Goal: Communication & Community: Answer question/provide support

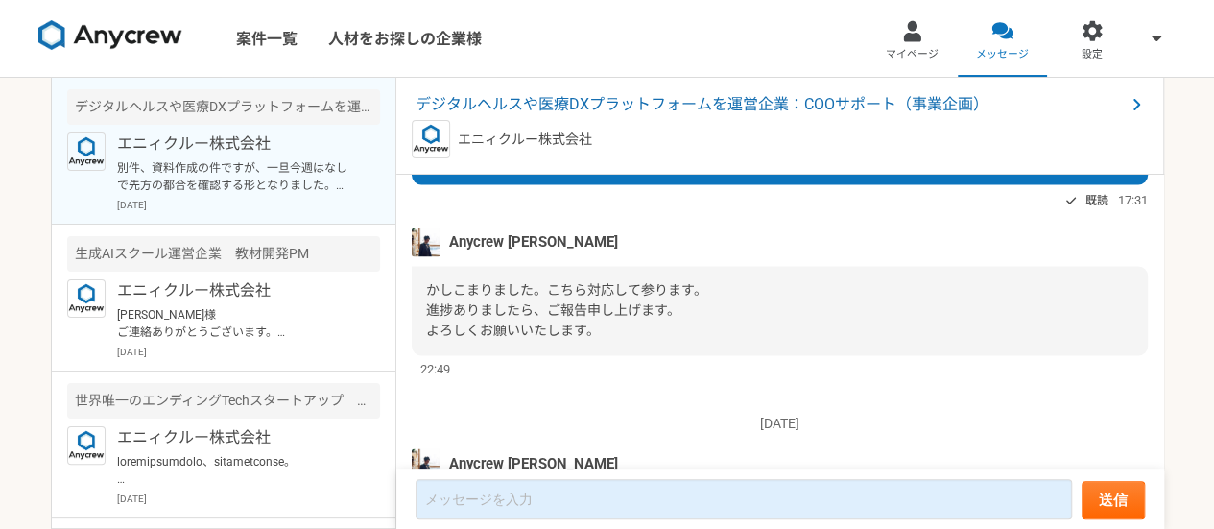
scroll to position [1797, 0]
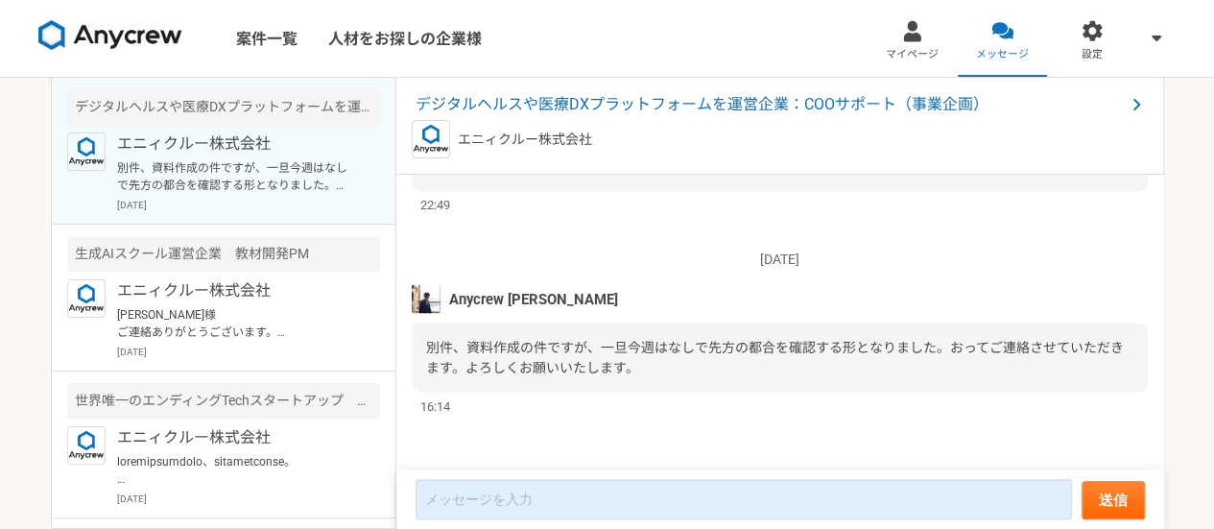
click at [535, 477] on form "送信" at bounding box center [780, 498] width 768 height 59
click at [522, 477] on form "送信" at bounding box center [780, 498] width 768 height 59
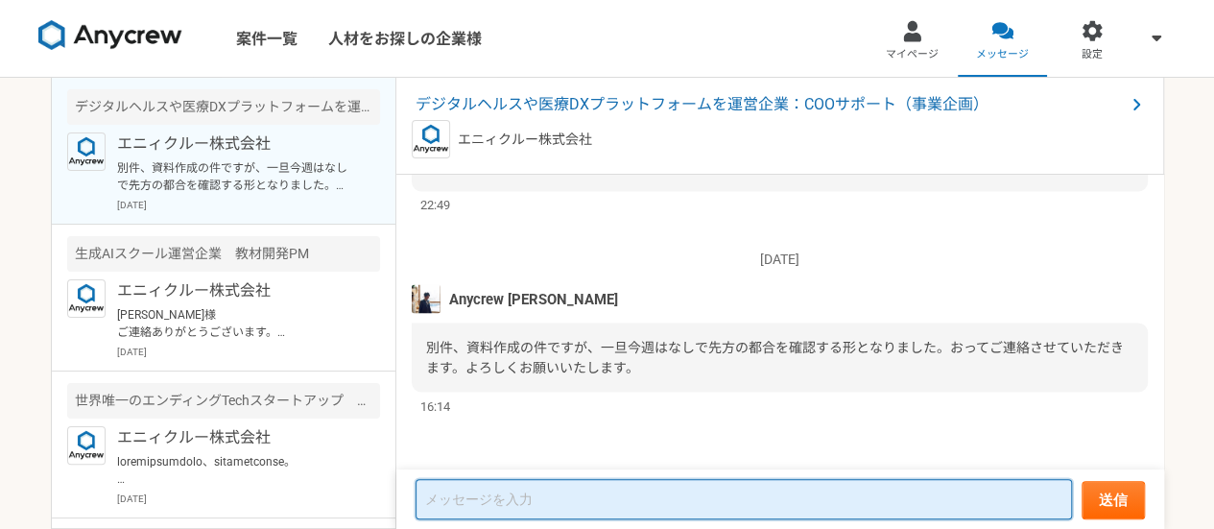
click at [509, 501] on textarea at bounding box center [743, 499] width 656 height 40
type textarea "あ"
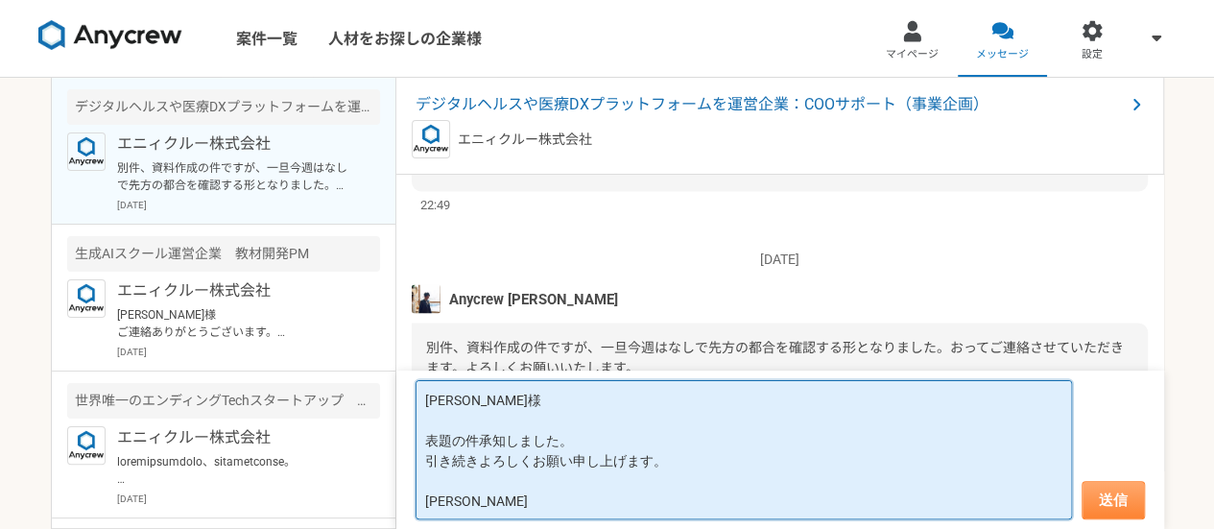
type textarea "山下様 表題の件承知しました。 引き続きよろしくお願い申し上げます。 平岡　裕司"
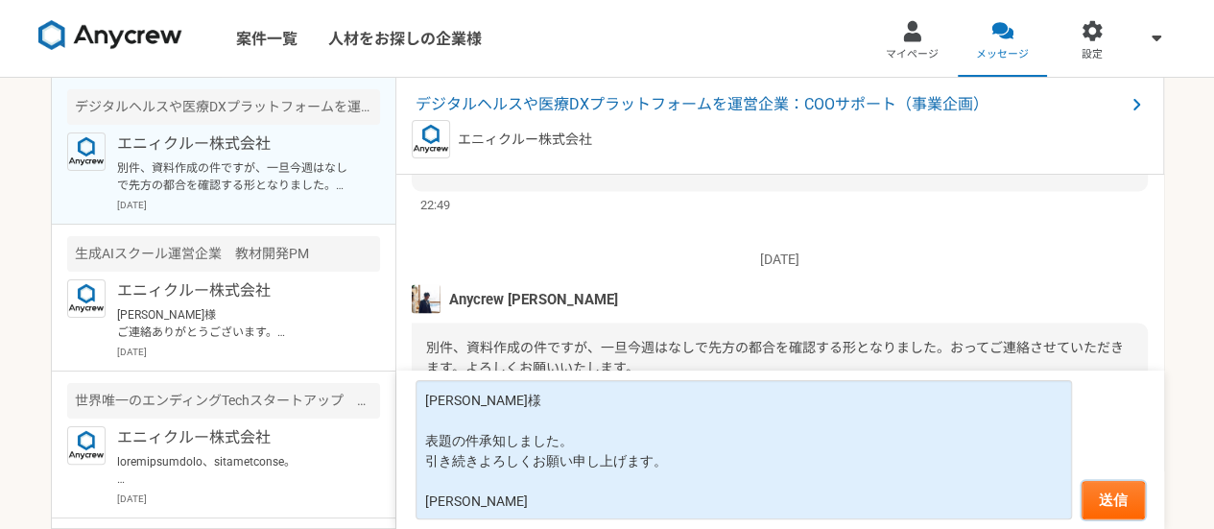
drag, startPoint x: 1117, startPoint y: 501, endPoint x: 1107, endPoint y: 416, distance: 85.0
click at [1107, 416] on form "山下様 表題の件承知しました。 引き続きよろしくお願い申し上げます。 平岡　裕司 送信" at bounding box center [780, 449] width 768 height 158
drag, startPoint x: 1110, startPoint y: 503, endPoint x: 1106, endPoint y: 487, distance: 15.8
click at [1106, 487] on button "送信" at bounding box center [1112, 500] width 63 height 38
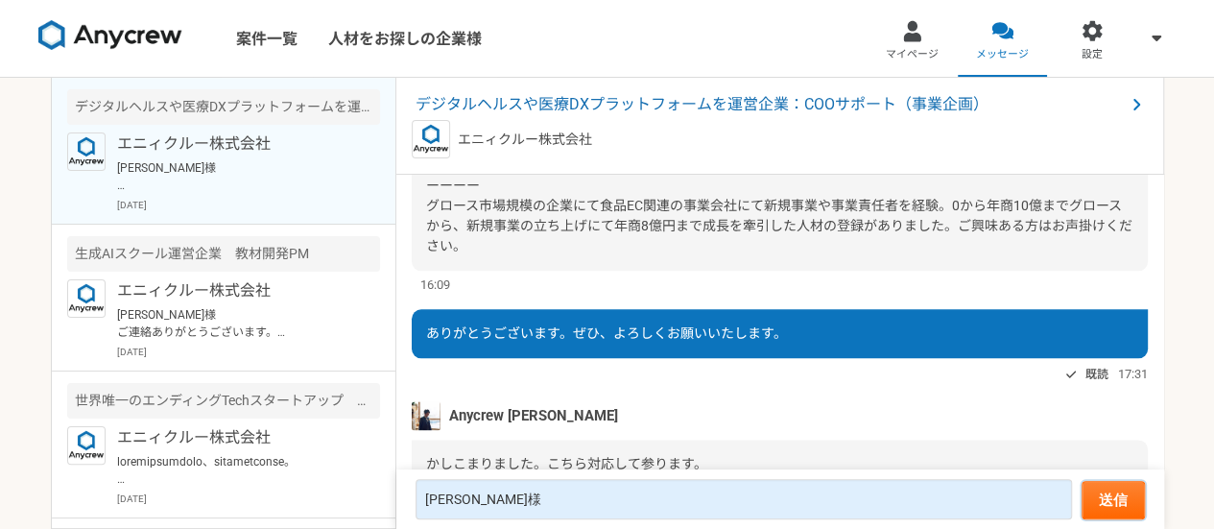
scroll to position [1174, 0]
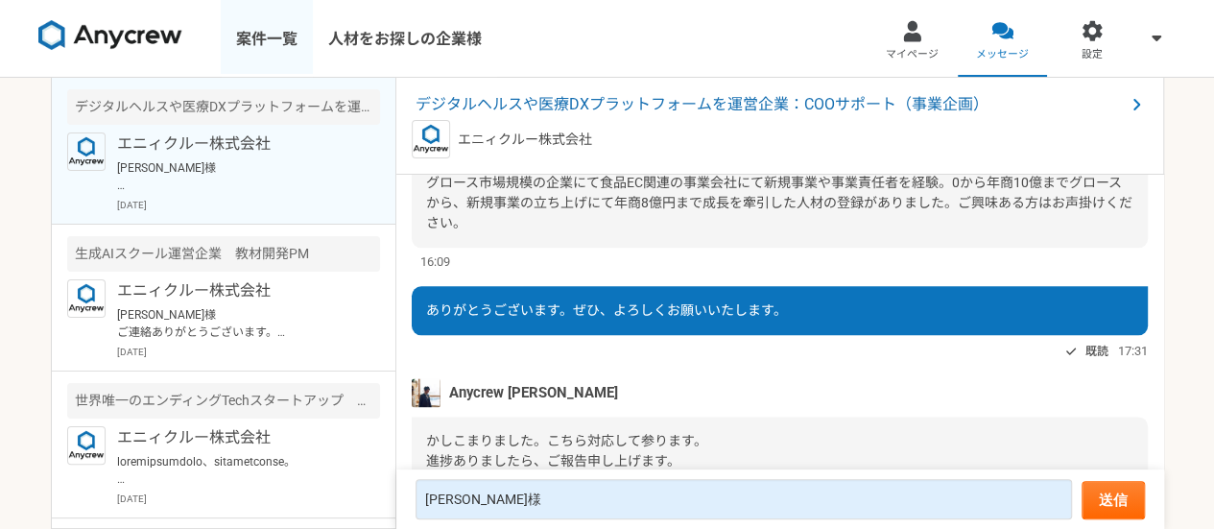
click at [278, 36] on link "案件一覧" at bounding box center [267, 38] width 92 height 77
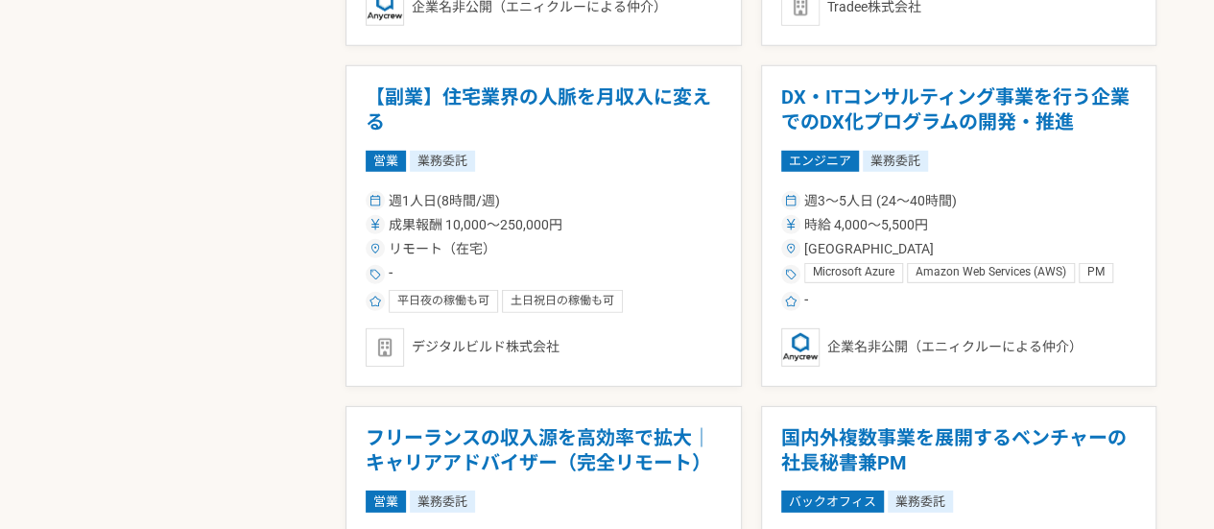
scroll to position [2707, 0]
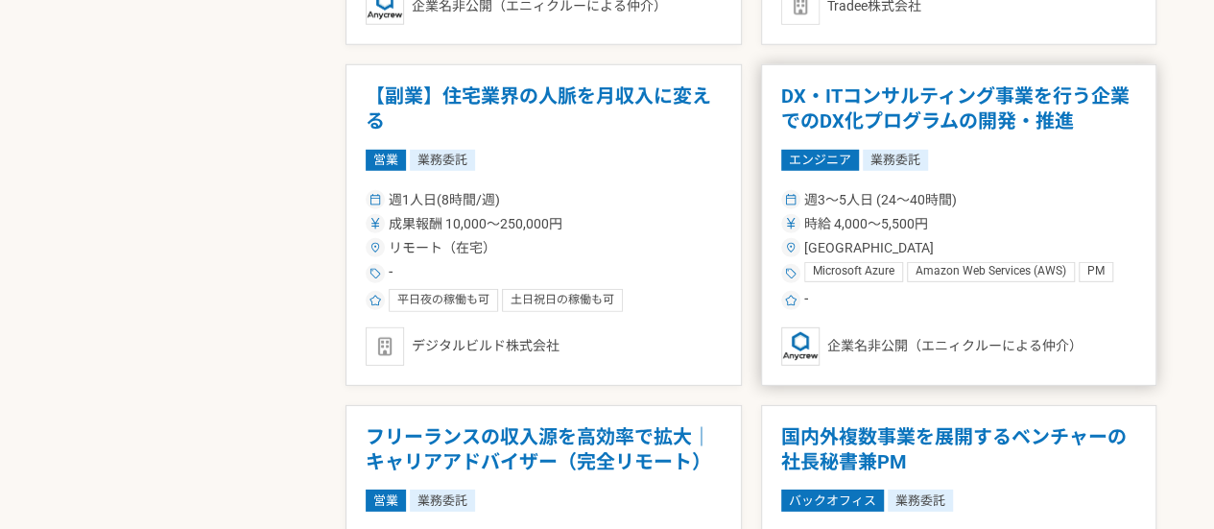
click at [907, 124] on h1 "DX・ITコンサルティング事業を行う企業でのDX化プログラムの開発・推進" at bounding box center [959, 108] width 356 height 49
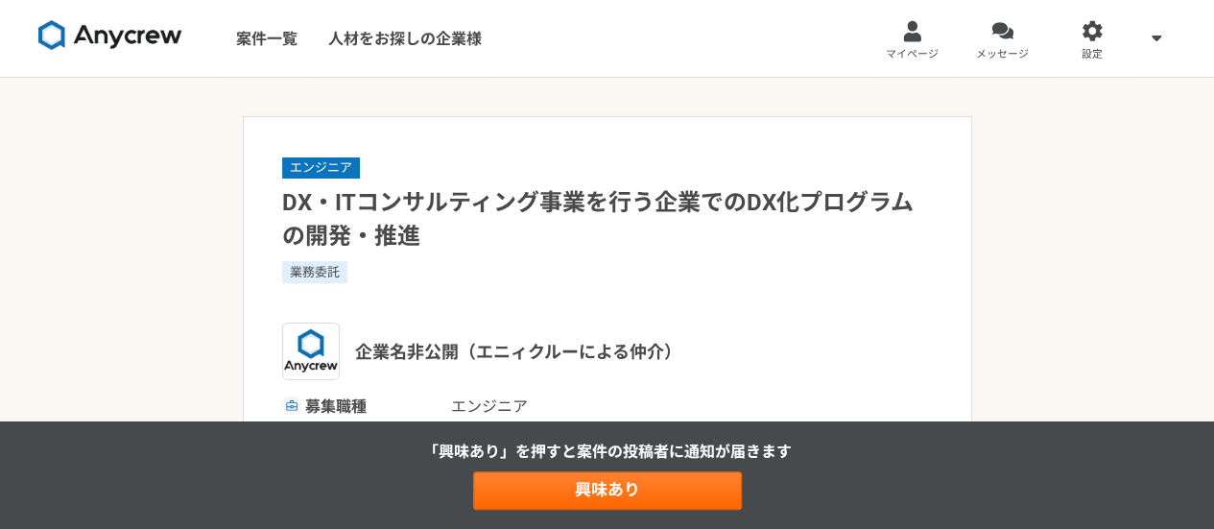
click at [115, 49] on img at bounding box center [110, 35] width 144 height 31
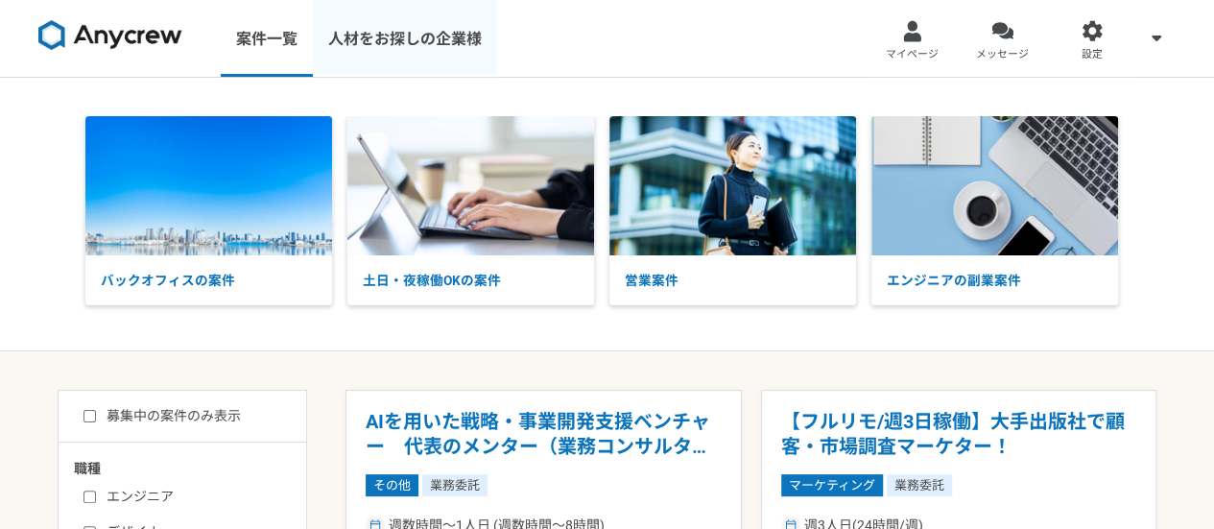
click at [401, 36] on link "人材をお探しの企業様" at bounding box center [405, 38] width 184 height 77
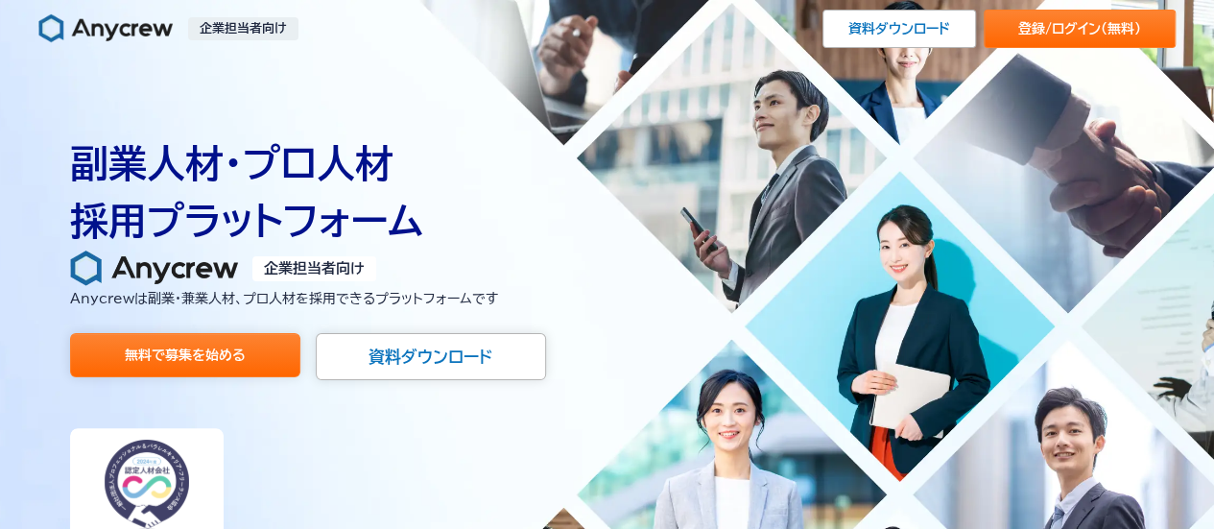
scroll to position [327, 0]
